Goal: Navigation & Orientation: Find specific page/section

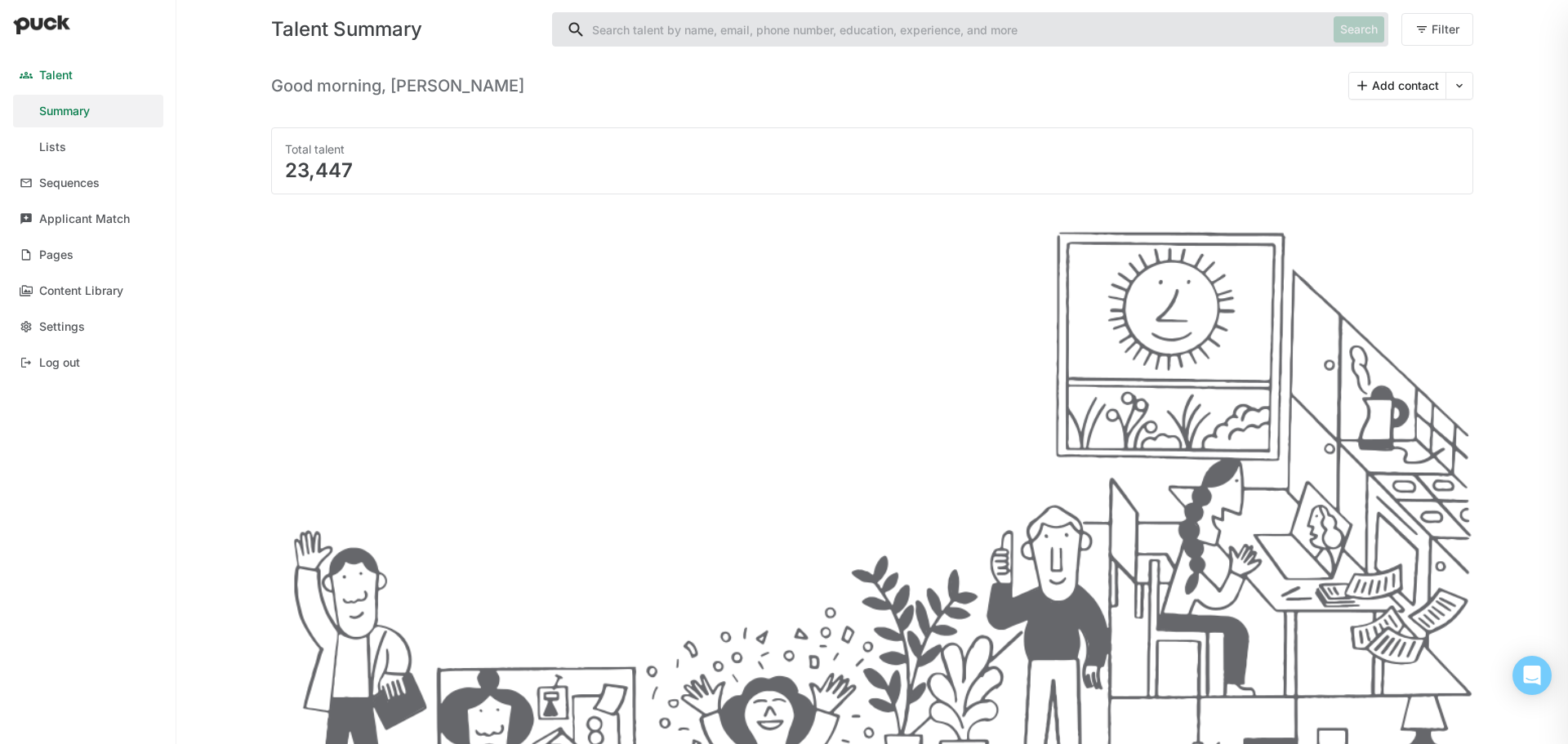
click at [78, 112] on div "Summary" at bounding box center [64, 111] width 50 height 14
click at [100, 292] on div "Content Library" at bounding box center [81, 291] width 84 height 14
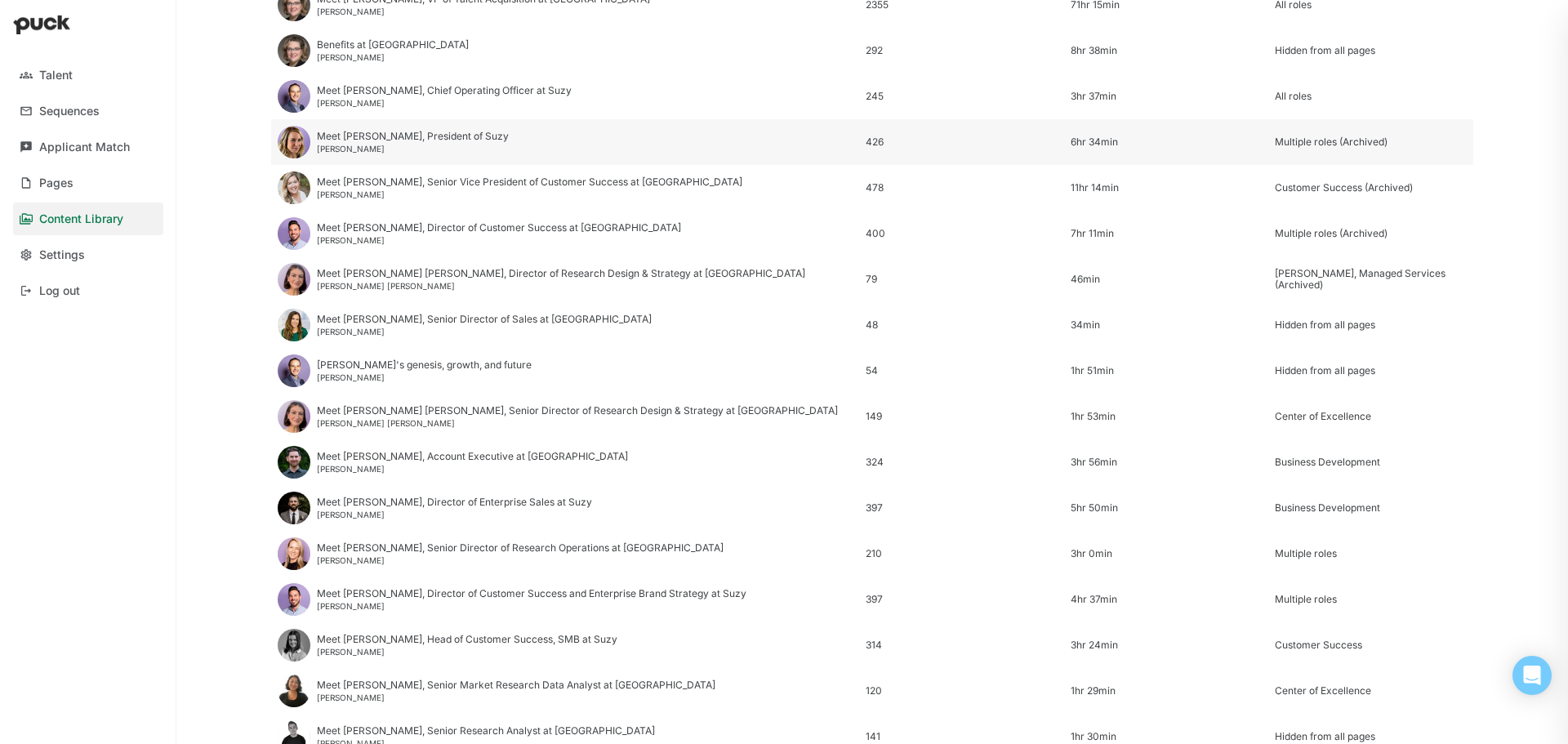
scroll to position [572, 0]
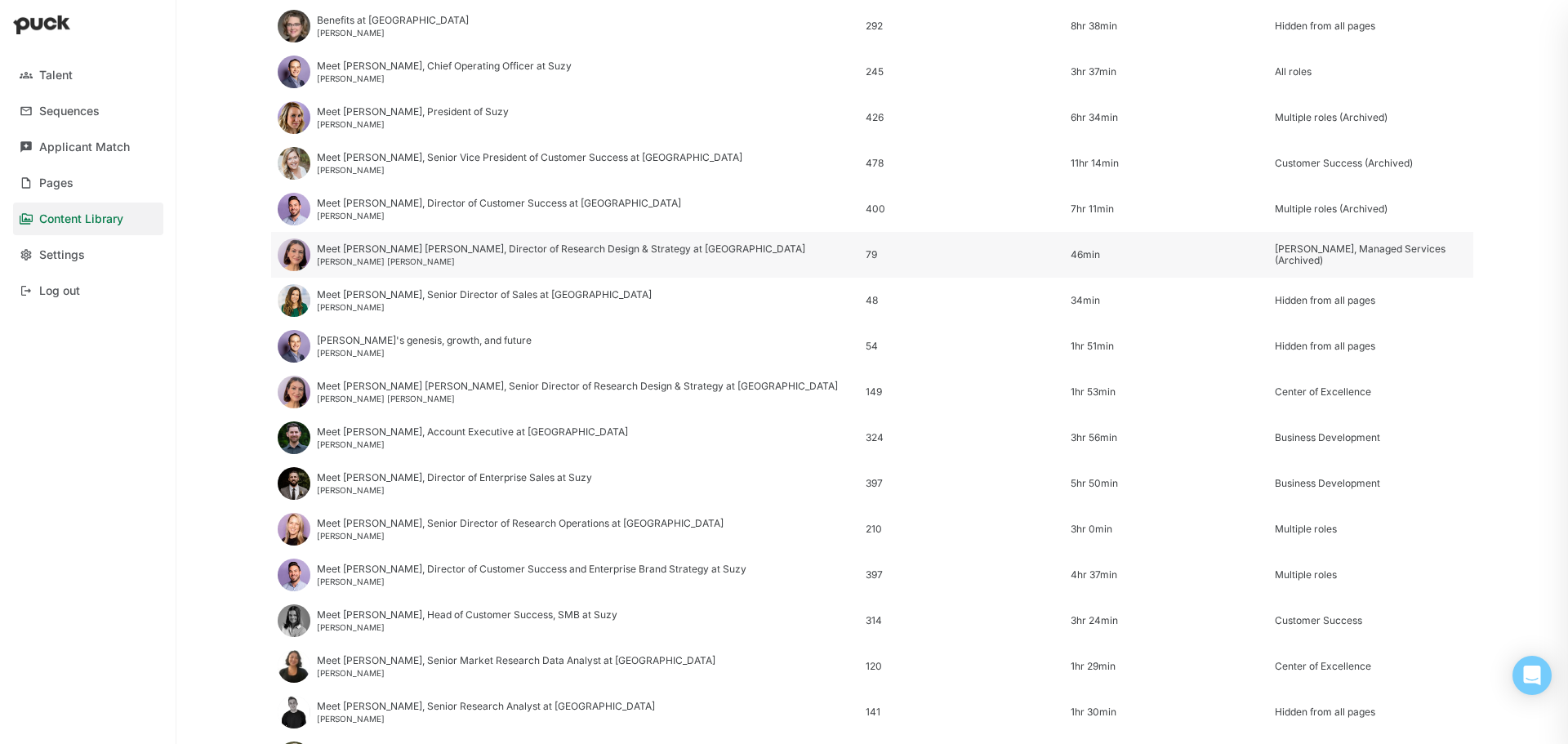
click at [368, 247] on div "Meet [PERSON_NAME] [PERSON_NAME], Director of Research Design & Strategy at [GE…" at bounding box center [560, 249] width 488 height 11
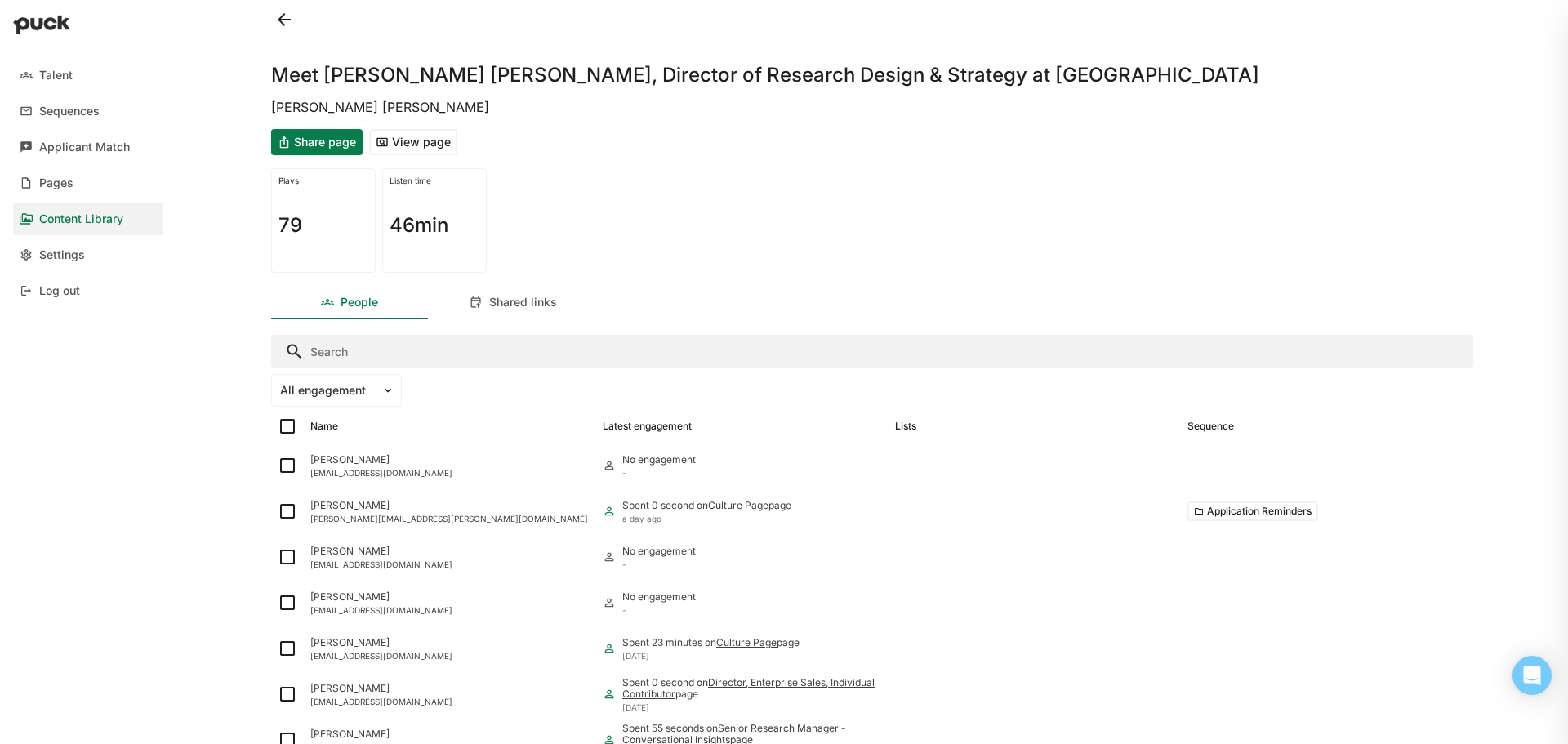
click at [280, 9] on button at bounding box center [284, 19] width 26 height 26
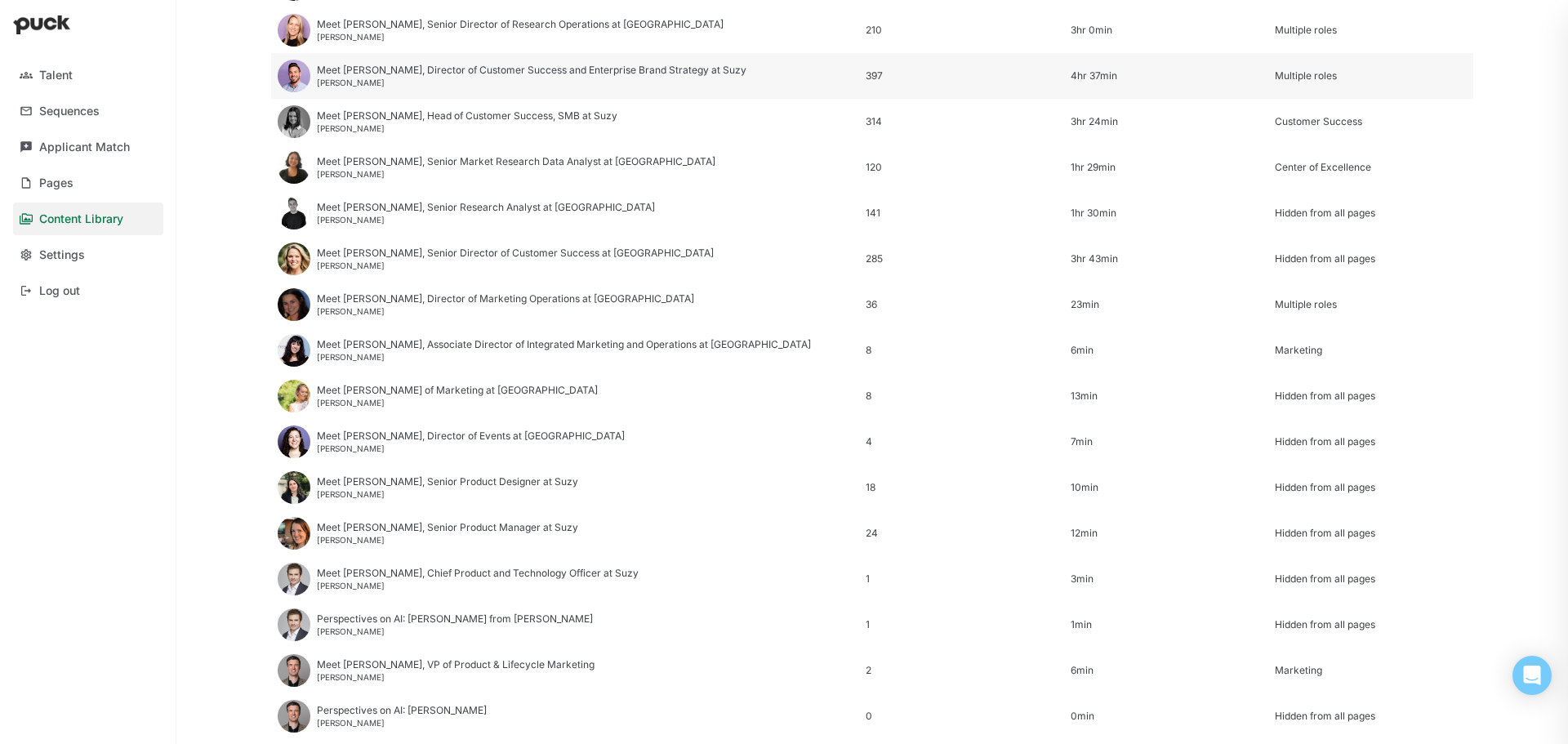
scroll to position [1152, 0]
